Goal: Navigation & Orientation: Find specific page/section

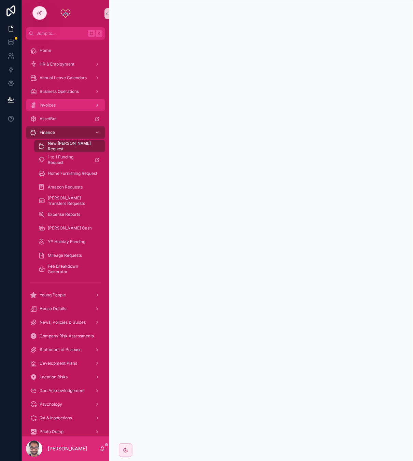
click at [56, 106] on div "Invoices" at bounding box center [65, 105] width 71 height 11
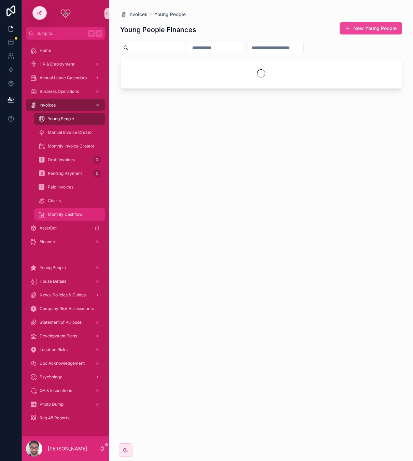
click at [66, 216] on span "Monthly Cashflow" at bounding box center [65, 214] width 35 height 5
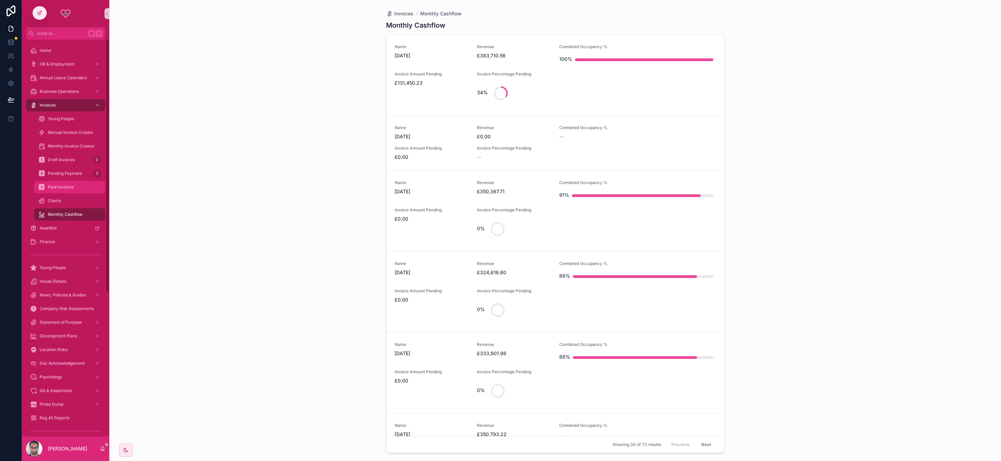
click at [77, 193] on link "Paid Invoices" at bounding box center [69, 187] width 71 height 12
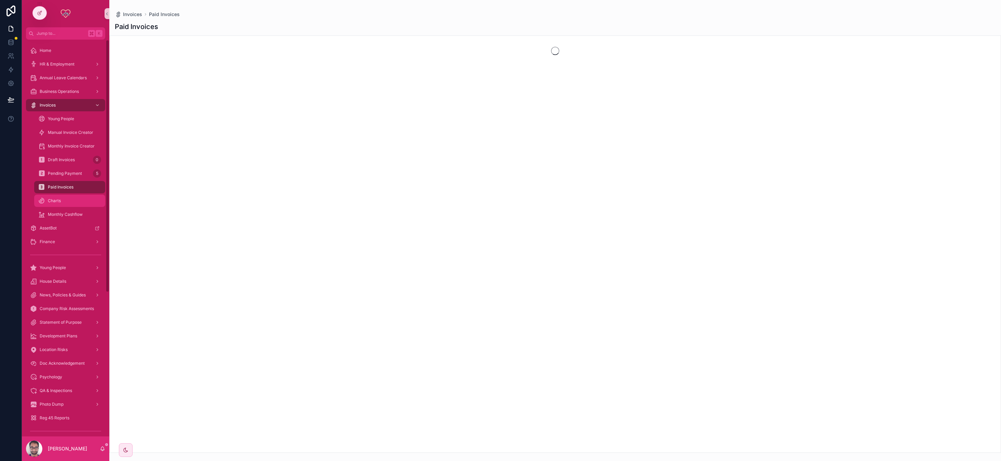
click at [75, 199] on div "Charts" at bounding box center [69, 200] width 63 height 11
